Goal: Find specific page/section: Find specific page/section

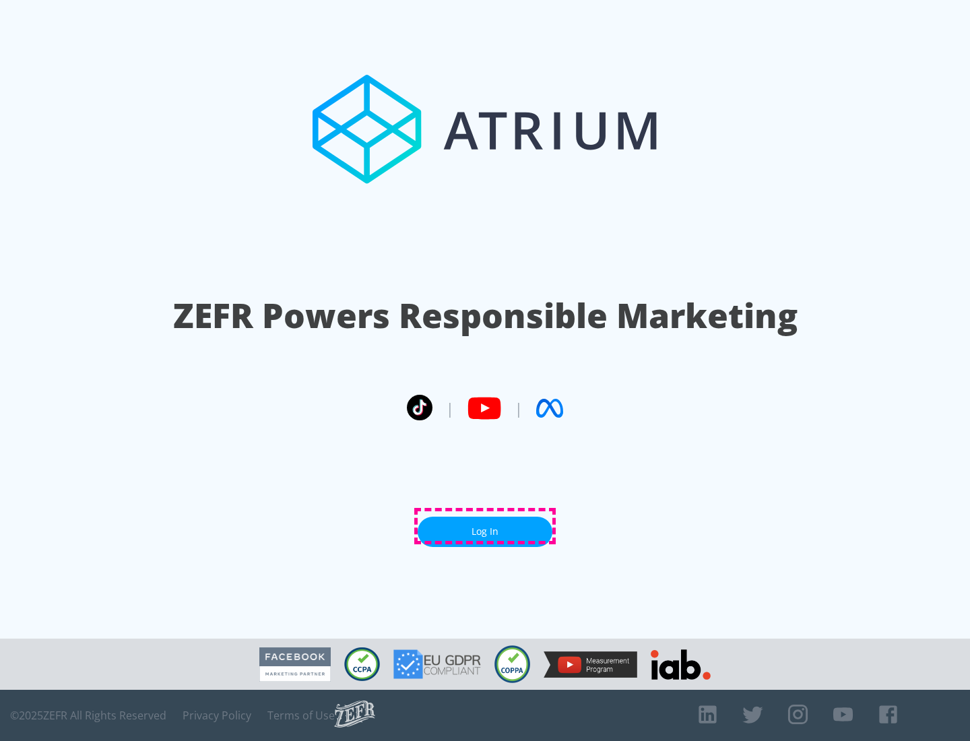
click at [485, 526] on link "Log In" at bounding box center [485, 532] width 135 height 30
